Goal: Find specific page/section: Find specific page/section

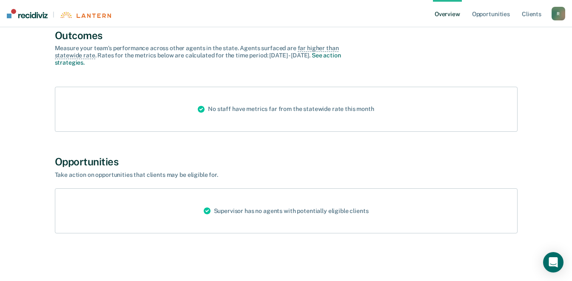
scroll to position [66, 0]
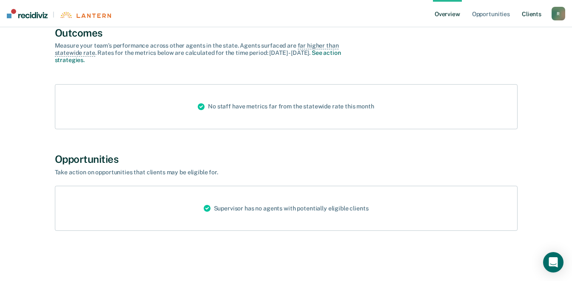
click at [525, 12] on link "Client s" at bounding box center [531, 13] width 23 height 27
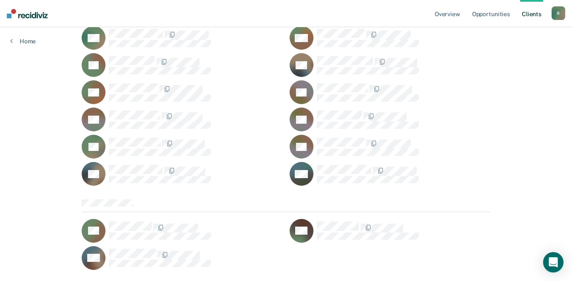
scroll to position [1431, 0]
